Goal: Transaction & Acquisition: Download file/media

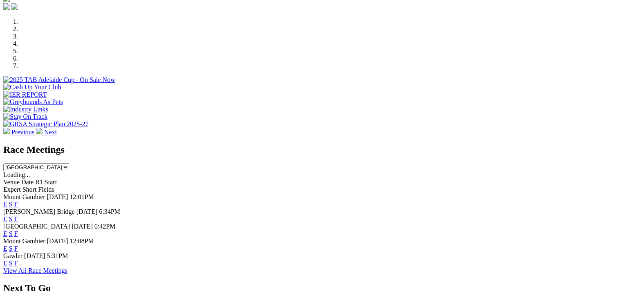
scroll to position [242, 0]
click at [18, 140] on link "F" at bounding box center [16, 202] width 4 height 7
click at [18, 140] on link "F" at bounding box center [16, 217] width 4 height 7
click at [69, 140] on select "South Australia New South Wales Northern Territory Queensland Tasmania Victoria…" at bounding box center [36, 166] width 66 height 8
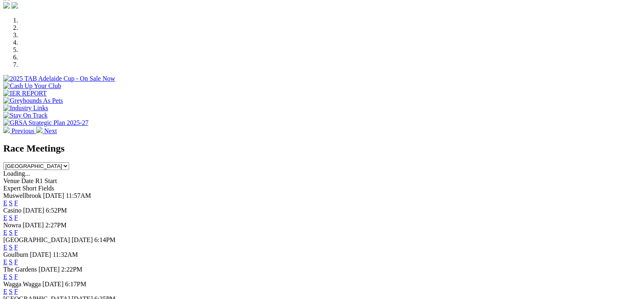
click at [18, 140] on link "F" at bounding box center [16, 202] width 4 height 7
click at [18, 140] on link "F" at bounding box center [16, 217] width 4 height 7
click at [18, 140] on link "F" at bounding box center [16, 232] width 4 height 7
click at [18, 140] on link "F" at bounding box center [16, 246] width 4 height 7
click at [69, 140] on select "South Australia New South Wales Northern Territory Queensland Tasmania Victoria…" at bounding box center [36, 166] width 66 height 8
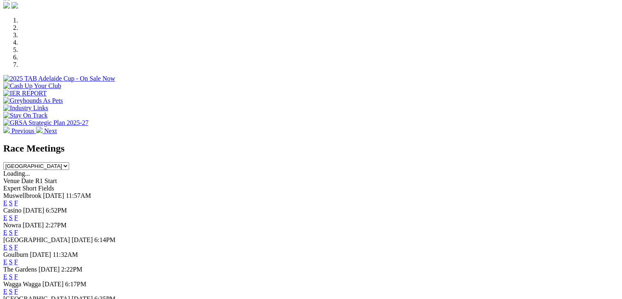
click at [69, 140] on select "South Australia New South Wales Northern Territory Queensland Tasmania Victoria…" at bounding box center [36, 166] width 66 height 8
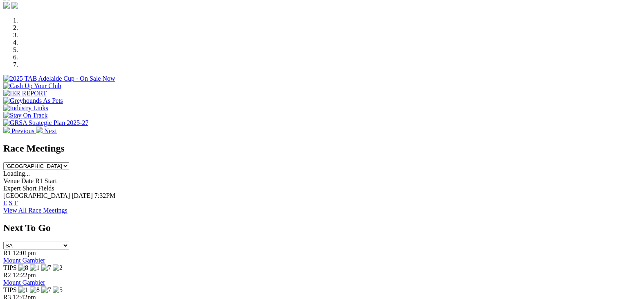
click at [69, 140] on select "South Australia New South Wales Northern Territory Queensland Tasmania Victoria…" at bounding box center [36, 166] width 66 height 8
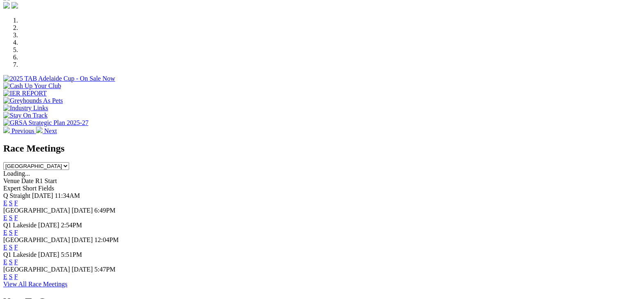
click at [18, 140] on link "F" at bounding box center [16, 202] width 4 height 7
click at [18, 140] on link "F" at bounding box center [16, 217] width 4 height 7
click at [69, 140] on select "South Australia New South Wales Northern Territory Queensland Tasmania Victoria…" at bounding box center [36, 166] width 66 height 8
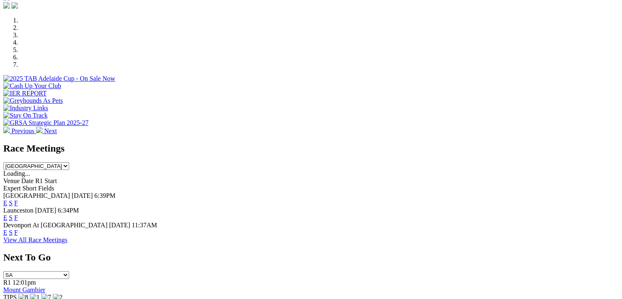
click at [18, 140] on link "F" at bounding box center [16, 202] width 4 height 7
click at [69, 140] on select "South Australia New South Wales Northern Territory Queensland Tasmania Victoria…" at bounding box center [36, 166] width 66 height 8
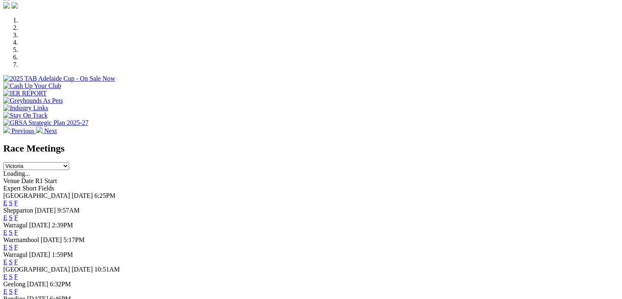
click at [18, 140] on link "F" at bounding box center [16, 202] width 4 height 7
click at [18, 140] on link "F" at bounding box center [16, 217] width 4 height 7
click at [18, 140] on link "F" at bounding box center [16, 232] width 4 height 7
click at [18, 140] on link "F" at bounding box center [16, 246] width 4 height 7
click at [69, 140] on select "South Australia New South Wales Northern Territory Queensland Tasmania Victoria…" at bounding box center [36, 166] width 66 height 8
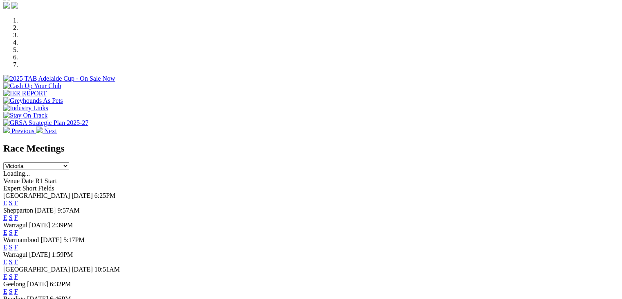
select select "WA"
click at [69, 140] on select "South Australia New South Wales Northern Territory Queensland Tasmania Victoria…" at bounding box center [36, 166] width 66 height 8
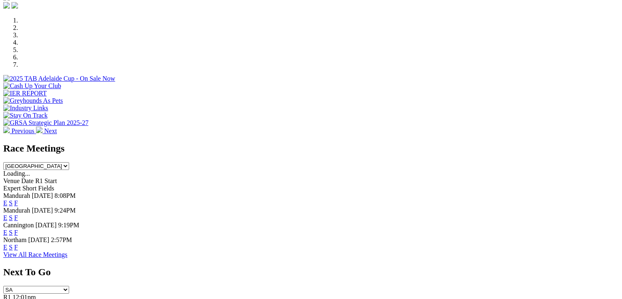
click at [18, 140] on link "F" at bounding box center [16, 202] width 4 height 7
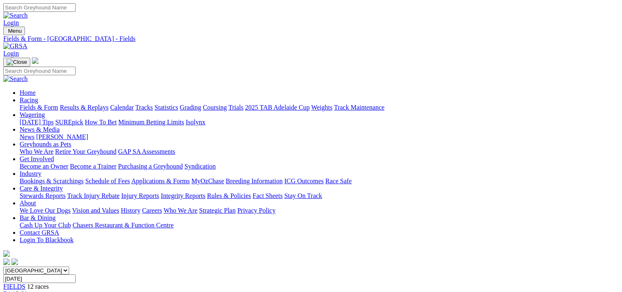
click at [443, 110] on link "CSV (Excel)" at bounding box center [426, 106] width 34 height 7
click at [443, 106] on link "CSV (Excel)" at bounding box center [426, 102] width 34 height 7
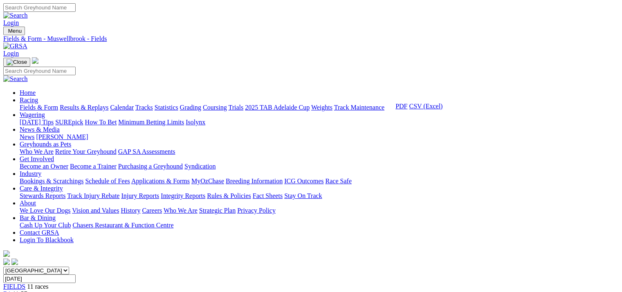
click at [443, 110] on link "CSV (Excel)" at bounding box center [426, 106] width 34 height 7
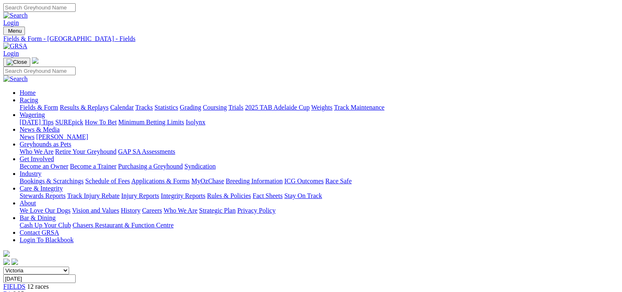
click at [443, 110] on link "CSV (Excel)" at bounding box center [426, 106] width 34 height 7
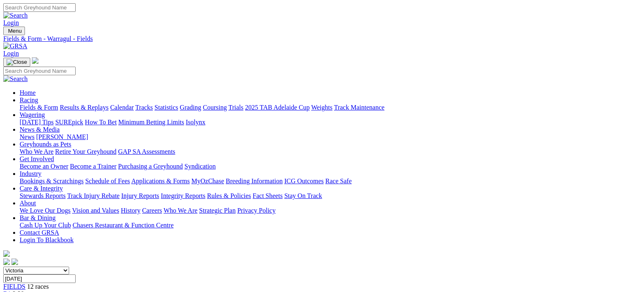
click at [443, 110] on link "CSV (Excel)" at bounding box center [426, 106] width 34 height 7
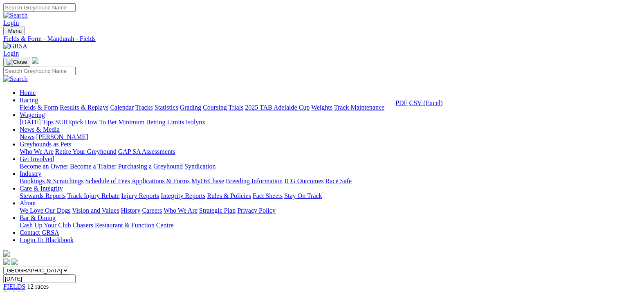
click at [443, 106] on link "CSV (Excel)" at bounding box center [426, 102] width 34 height 7
click at [443, 110] on link "CSV (Excel)" at bounding box center [426, 106] width 34 height 7
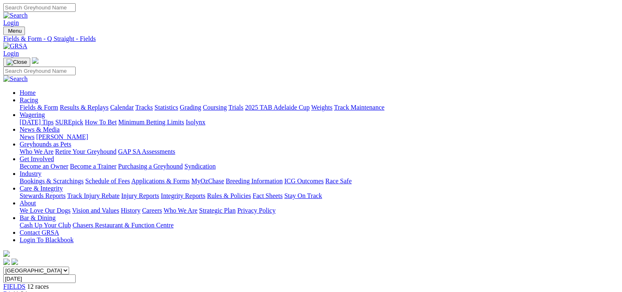
click at [443, 110] on link "CSV (Excel)" at bounding box center [426, 106] width 34 height 7
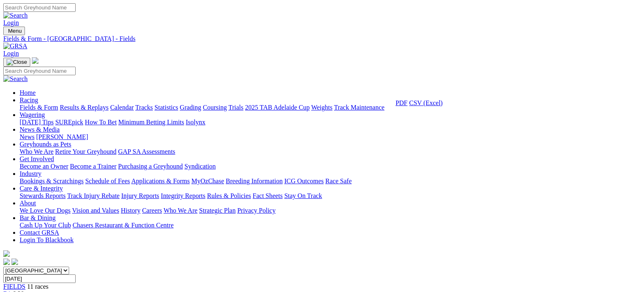
click at [443, 106] on link "CSV (Excel)" at bounding box center [426, 102] width 34 height 7
